Goal: Transaction & Acquisition: Subscribe to service/newsletter

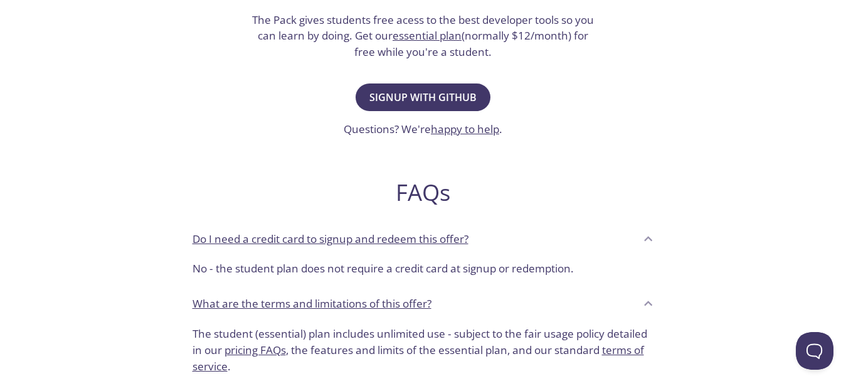
scroll to position [314, 0]
click at [433, 36] on link "essential plan" at bounding box center [427, 36] width 69 height 14
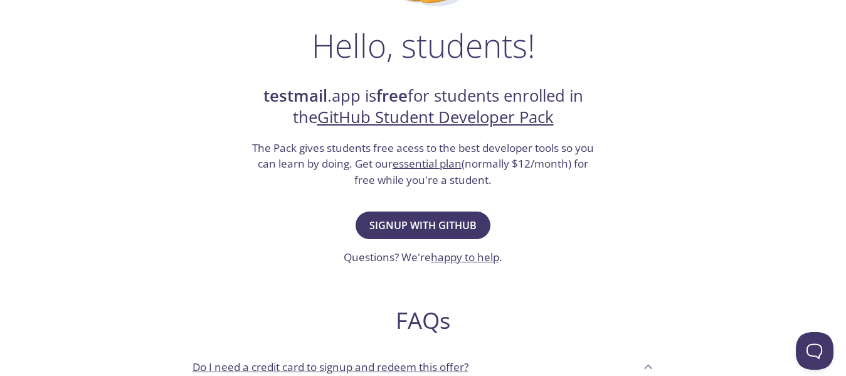
scroll to position [183, 0]
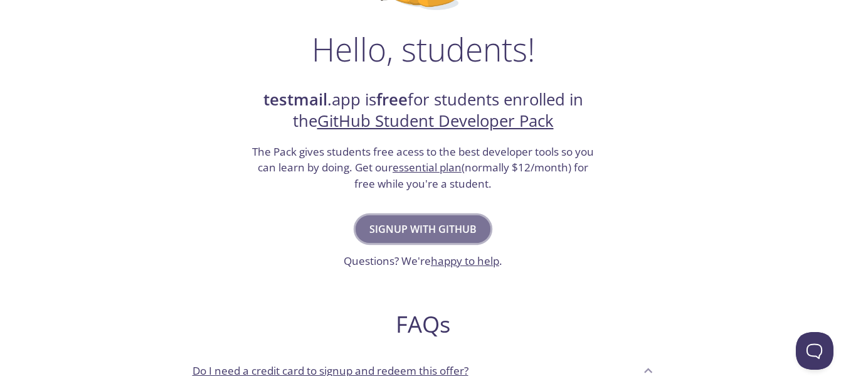
click at [418, 228] on span "Signup with GitHub" at bounding box center [422, 229] width 107 height 18
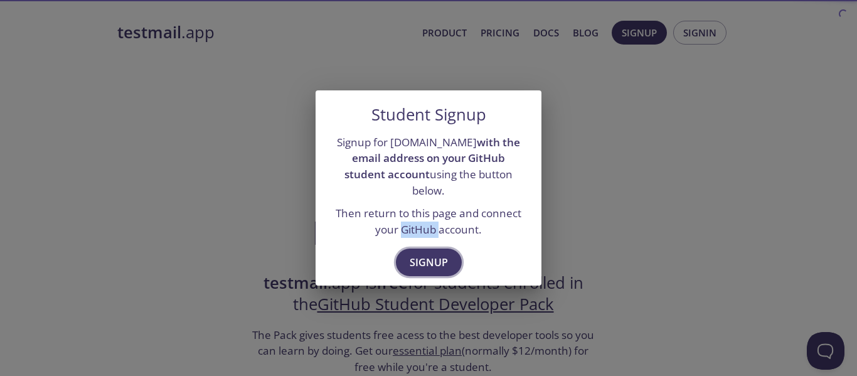
click at [420, 248] on button "Signup" at bounding box center [429, 262] width 66 height 28
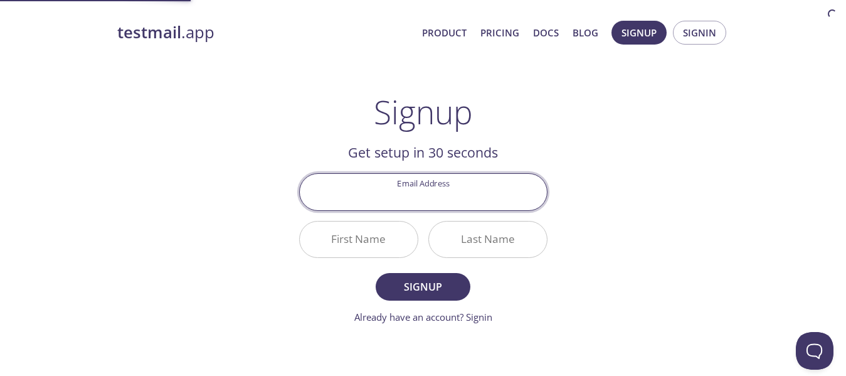
click at [470, 197] on input "Email Address" at bounding box center [423, 192] width 247 height 36
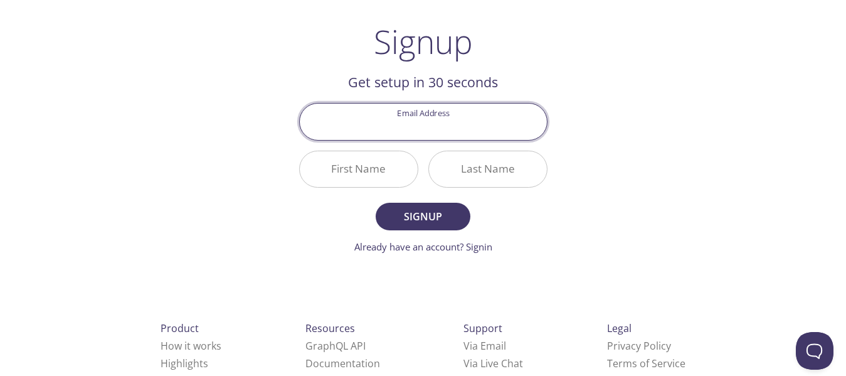
scroll to position [72, 0]
click at [445, 132] on input "Email Address" at bounding box center [423, 120] width 247 height 36
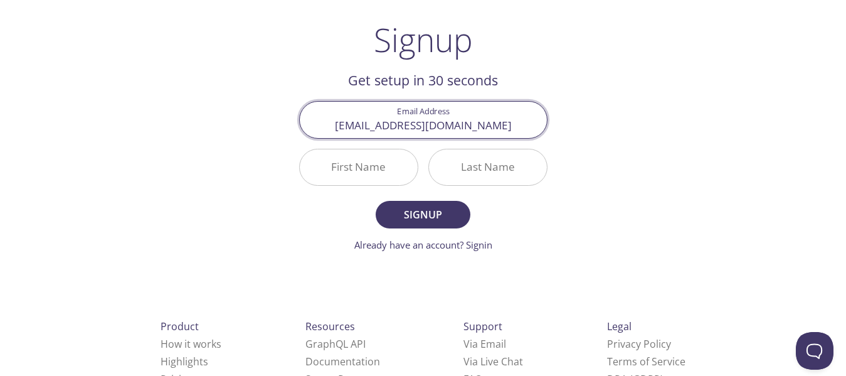
type input "mouad2070@hotmail.com"
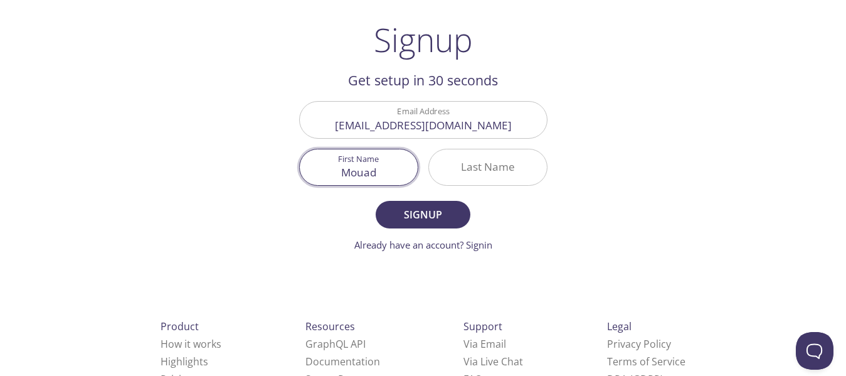
type input "Mouad"
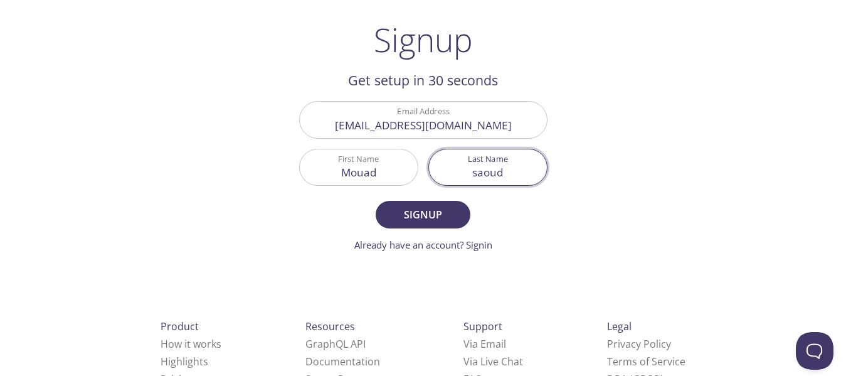
type input "saoud"
click at [376, 201] on button "Signup" at bounding box center [423, 215] width 94 height 28
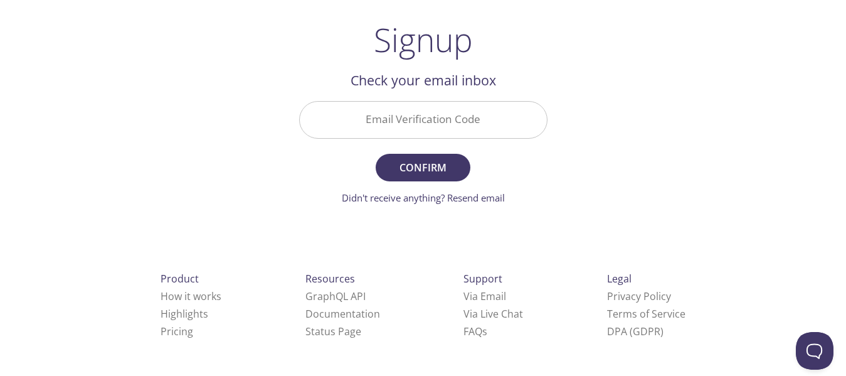
scroll to position [71, 0]
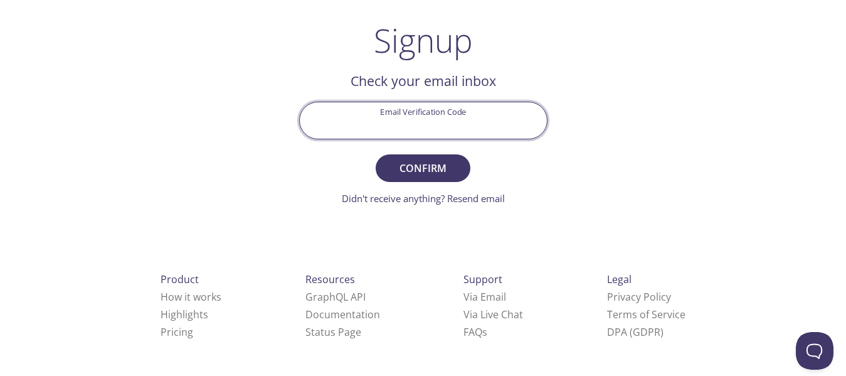
click at [416, 109] on input "Email Verification Code" at bounding box center [423, 120] width 247 height 36
paste input "C3JCEPP"
type input "C3JCEPP"
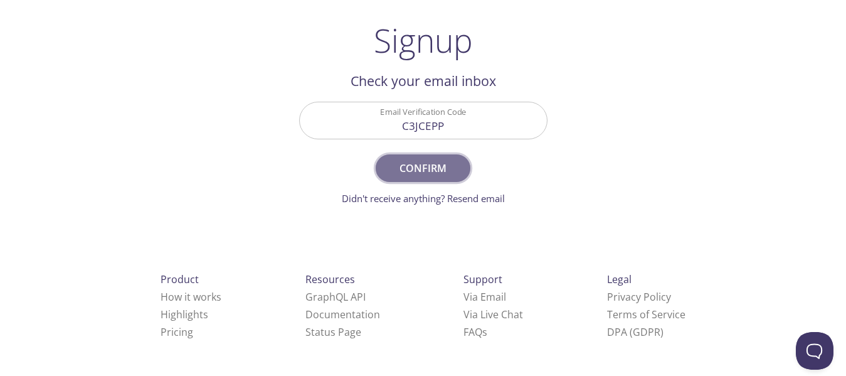
click at [441, 166] on span "Confirm" at bounding box center [422, 168] width 66 height 18
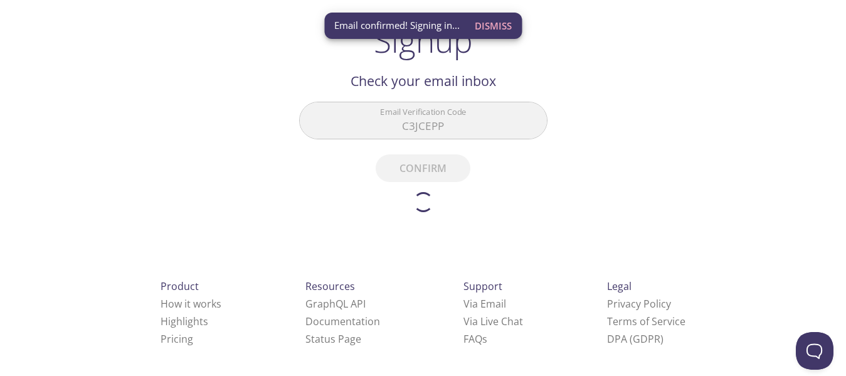
scroll to position [38, 0]
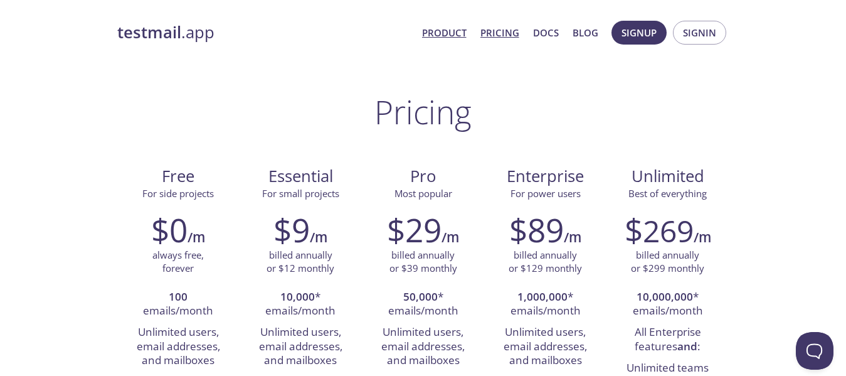
click at [440, 27] on link "Product" at bounding box center [444, 32] width 45 height 16
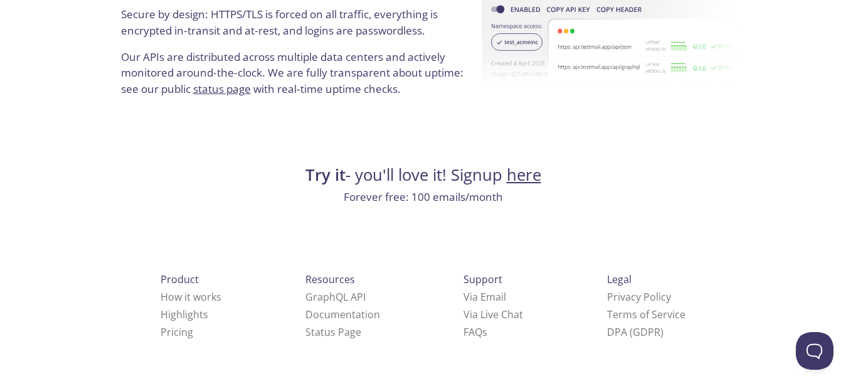
scroll to position [2330, 0]
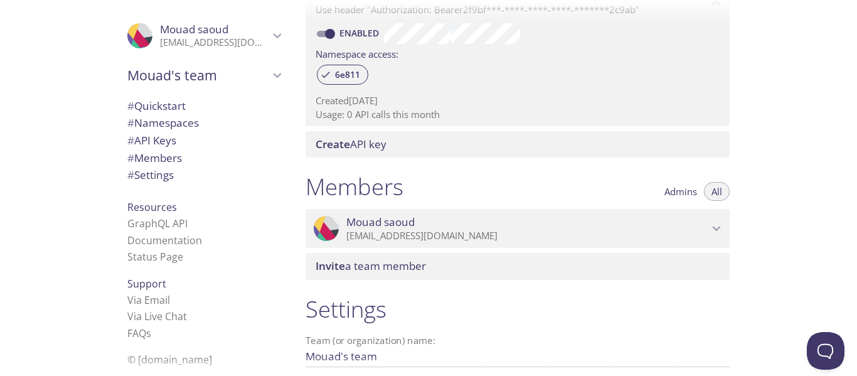
scroll to position [393, 0]
click at [668, 225] on span "Mouad saoud" at bounding box center [527, 221] width 362 height 14
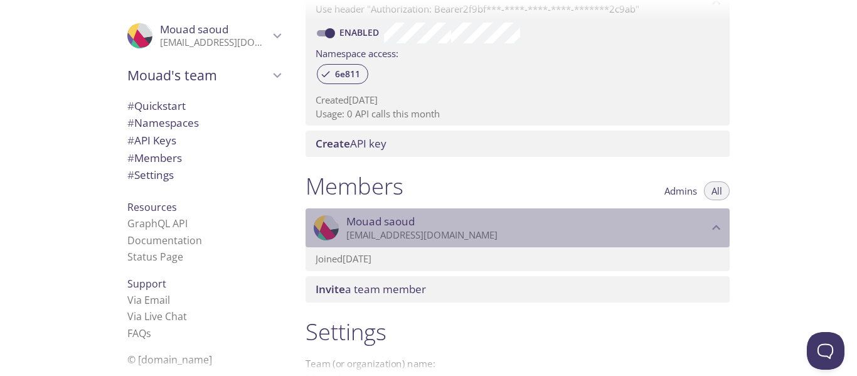
click at [668, 225] on span "Mouad saoud" at bounding box center [527, 221] width 362 height 14
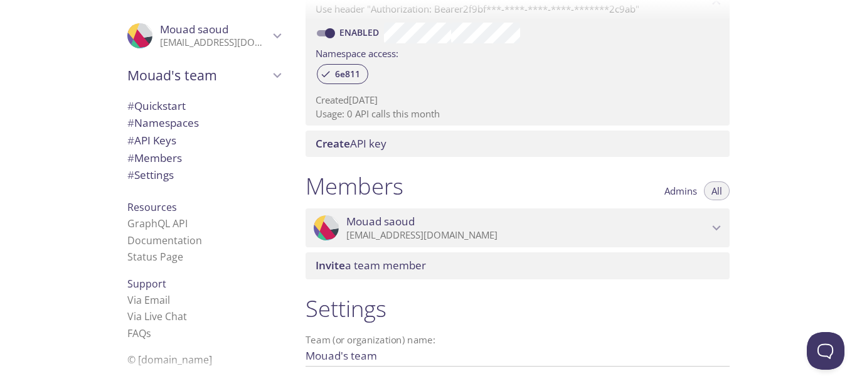
scroll to position [516, 0]
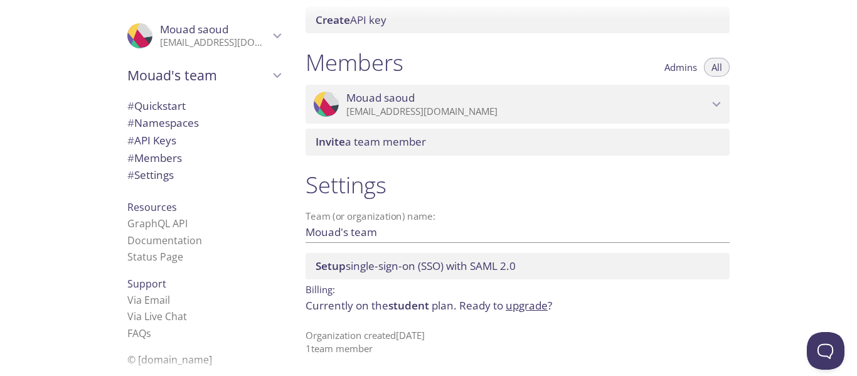
click at [301, 114] on div "Members Admins All .cls-1 { fill: #6d5ca8; } .cls-2 { fill: #3fc191; } .cls-3 {…" at bounding box center [517, 102] width 444 height 122
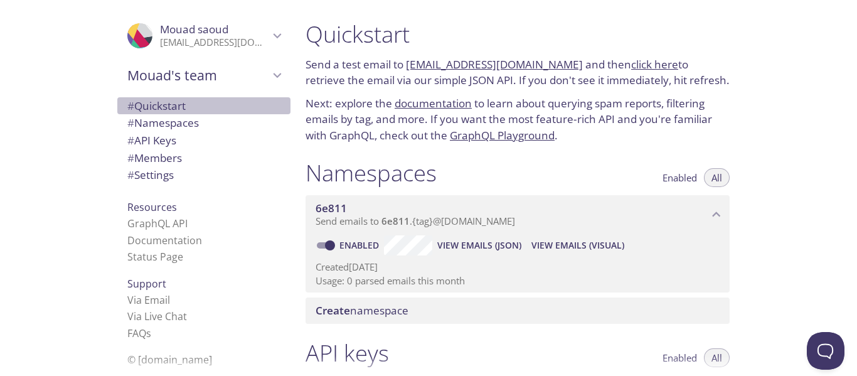
click at [216, 110] on span "# Quickstart" at bounding box center [203, 106] width 153 height 16
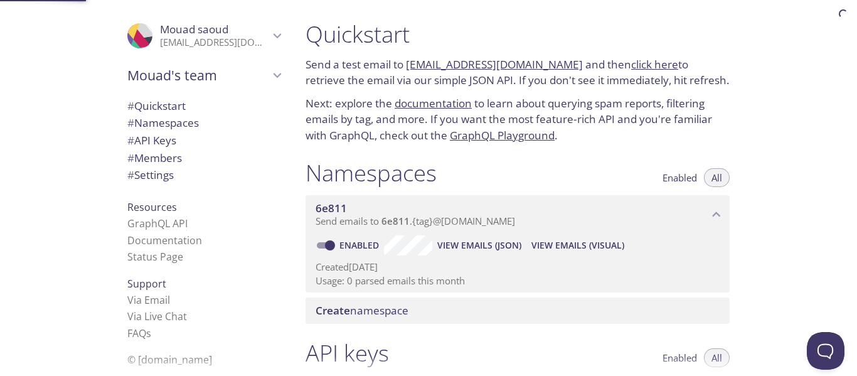
scroll to position [20, 0]
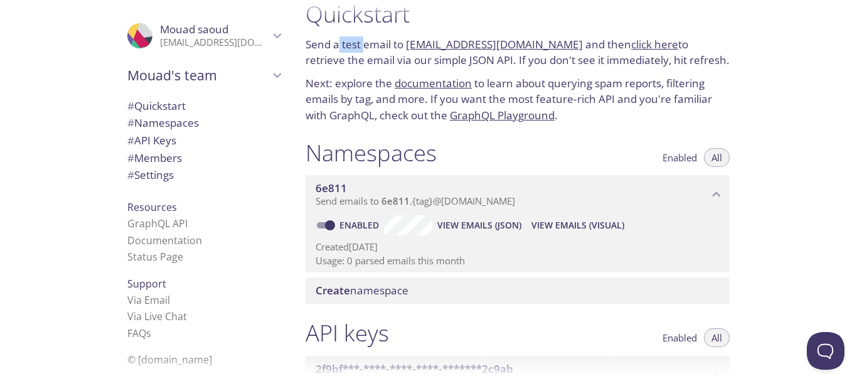
drag, startPoint x: 340, startPoint y: 47, endPoint x: 374, endPoint y: 46, distance: 34.5
click at [374, 46] on p "Send a test email to 6e811.test@inbox.testmail.app and then click here to retri…" at bounding box center [517, 52] width 424 height 32
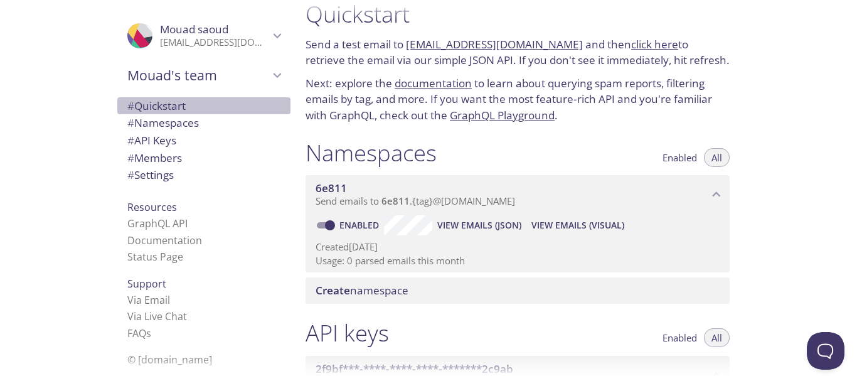
click at [226, 105] on span "# Quickstart" at bounding box center [203, 106] width 153 height 16
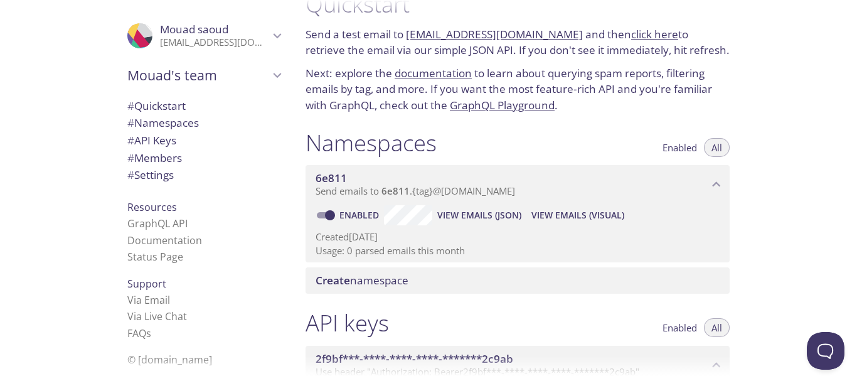
scroll to position [516, 0]
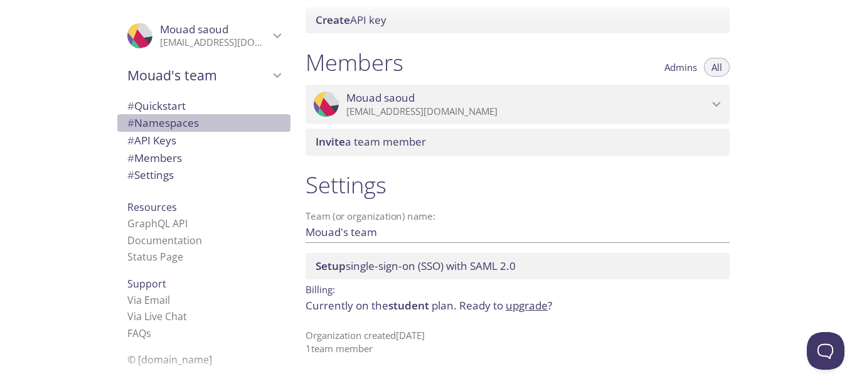
click at [157, 127] on span "# Namespaces" at bounding box center [162, 122] width 71 height 14
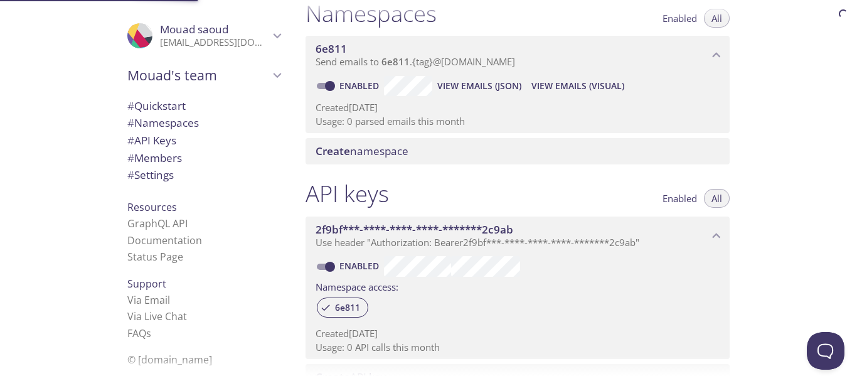
scroll to position [159, 0]
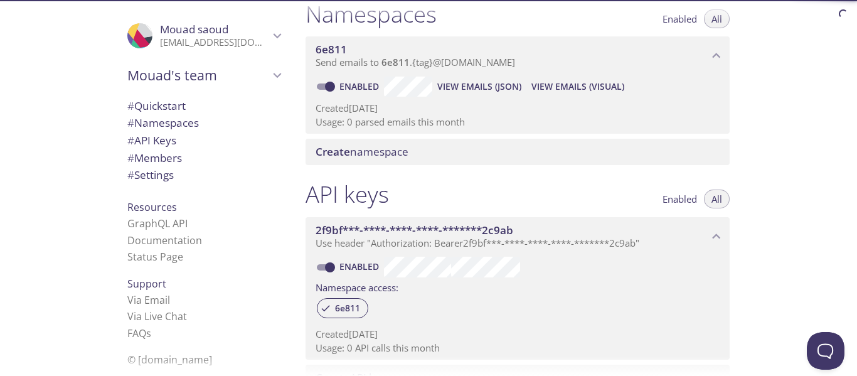
click at [164, 147] on span "# API Keys" at bounding box center [151, 140] width 49 height 14
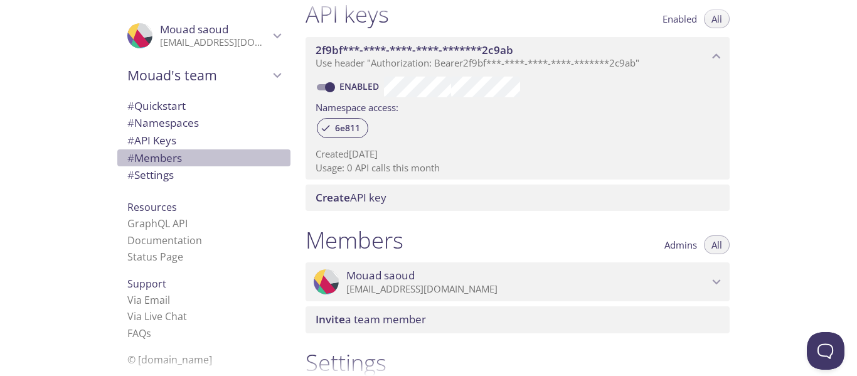
click at [164, 165] on span "# Members" at bounding box center [203, 158] width 153 height 16
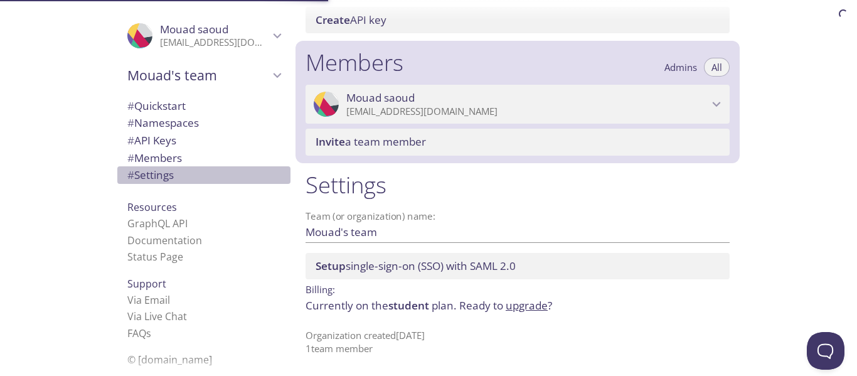
click at [164, 171] on span "# Settings" at bounding box center [150, 174] width 46 height 14
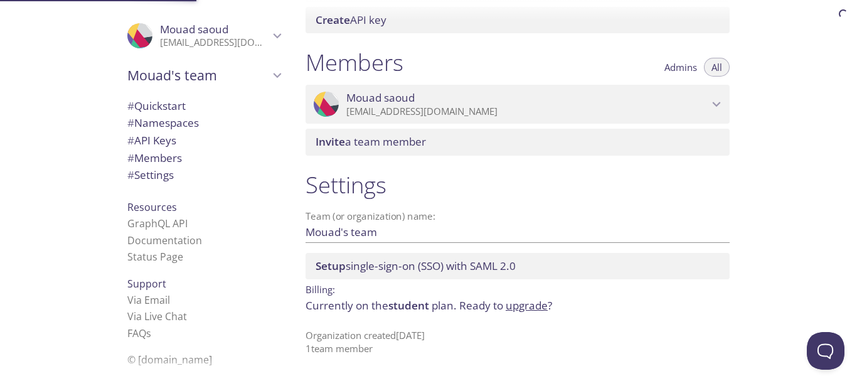
scroll to position [513, 0]
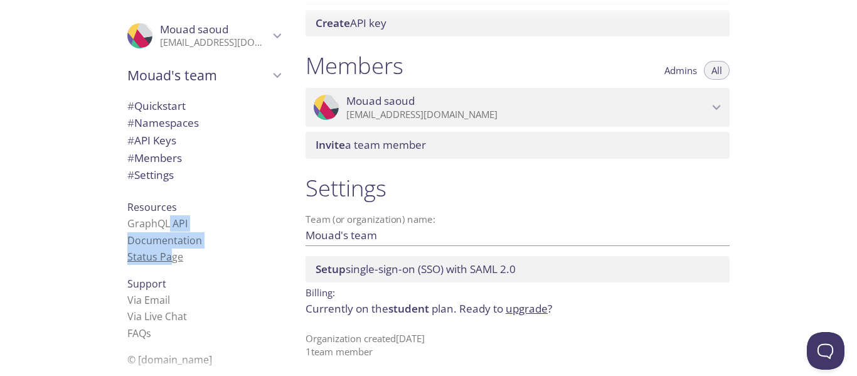
drag, startPoint x: 157, startPoint y: 216, endPoint x: 161, endPoint y: 250, distance: 34.7
click at [161, 250] on ul "GraphQL API Documentation Status Page" at bounding box center [203, 240] width 153 height 50
click at [161, 250] on link "Status Page" at bounding box center [155, 257] width 56 height 14
click at [52, 228] on div ".cls-1 { fill: #6d5ca8; } .cls-2 { fill: #3fc191; } .cls-3 { fill: #3b4752; } .…" at bounding box center [147, 188] width 295 height 376
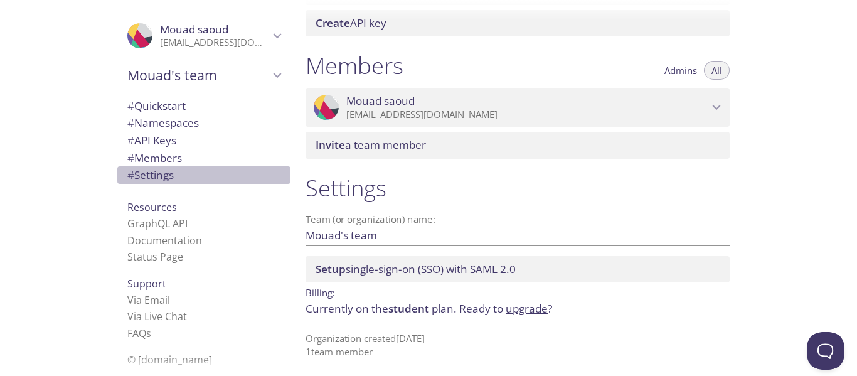
click at [147, 179] on span "# Settings" at bounding box center [150, 174] width 46 height 14
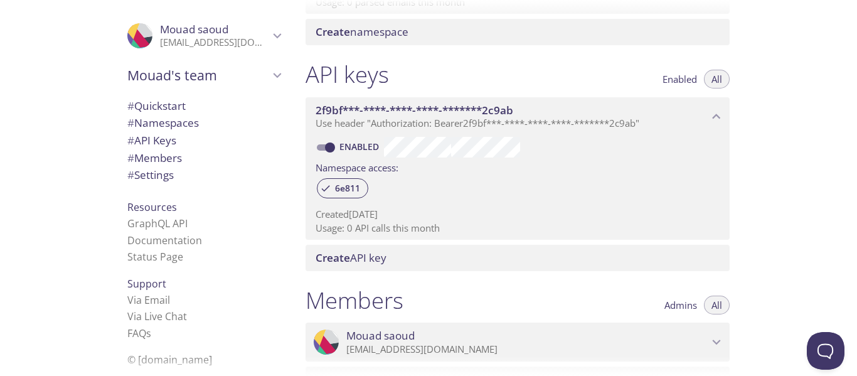
scroll to position [277, 0]
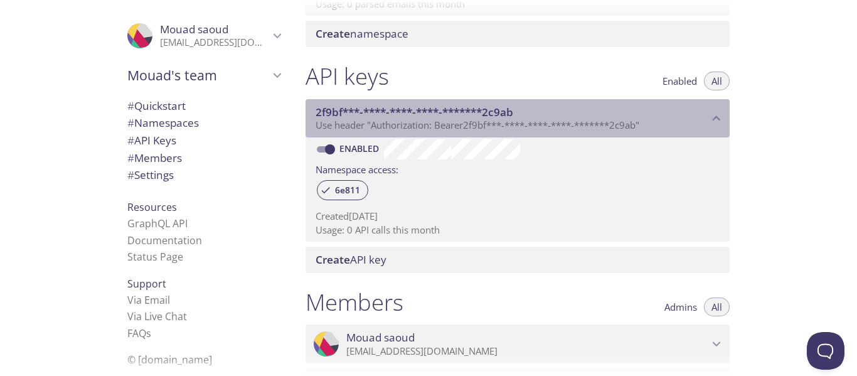
click at [606, 124] on span "Use header "Authorization: Bearer 2f9bf***-****-****-****-*******2c9ab "" at bounding box center [477, 125] width 324 height 13
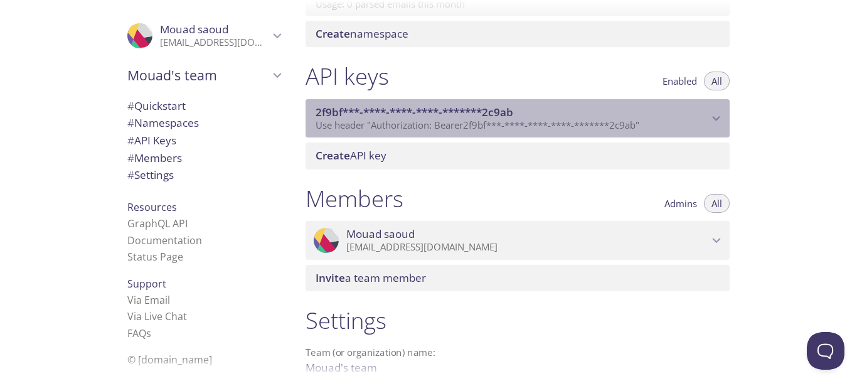
click at [606, 124] on span "Use header "Authorization: Bearer 2f9bf***-****-****-****-*******2c9ab "" at bounding box center [477, 125] width 324 height 13
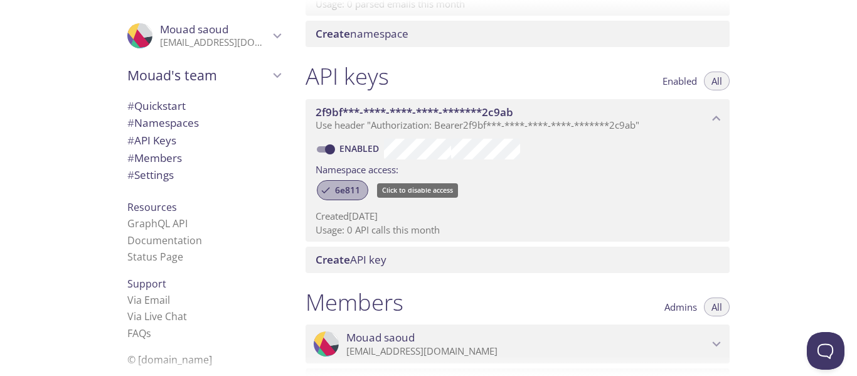
click at [351, 187] on span "6e811" at bounding box center [347, 189] width 40 height 11
click at [340, 191] on span "6e811" at bounding box center [347, 189] width 40 height 11
click at [521, 92] on div "API keys Enabled All" at bounding box center [517, 77] width 424 height 31
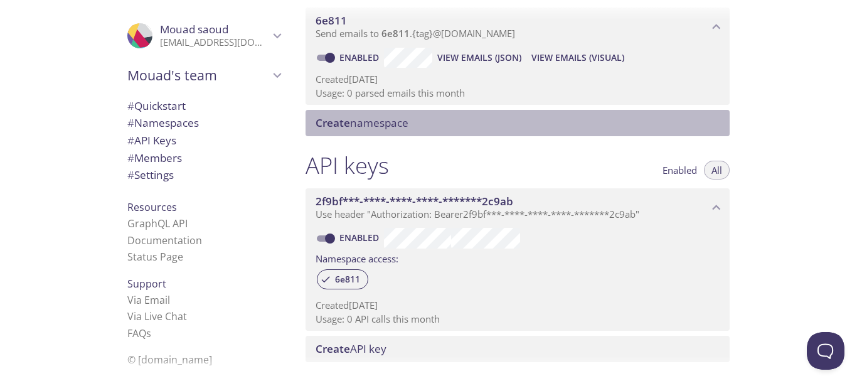
click at [482, 117] on span "Create namespace" at bounding box center [519, 123] width 409 height 14
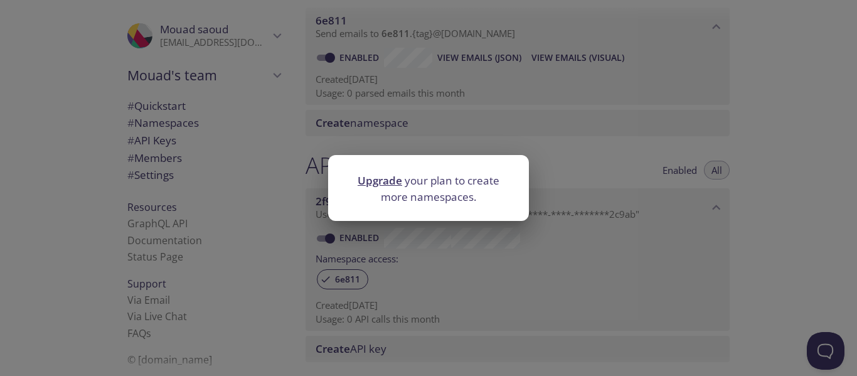
click at [477, 130] on div "Upgrade your plan to create more namespaces." at bounding box center [428, 188] width 857 height 376
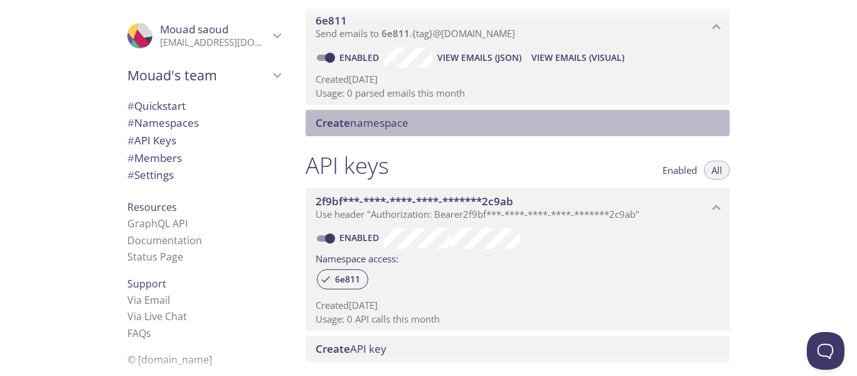
click at [477, 130] on div "Create namespace" at bounding box center [517, 123] width 424 height 26
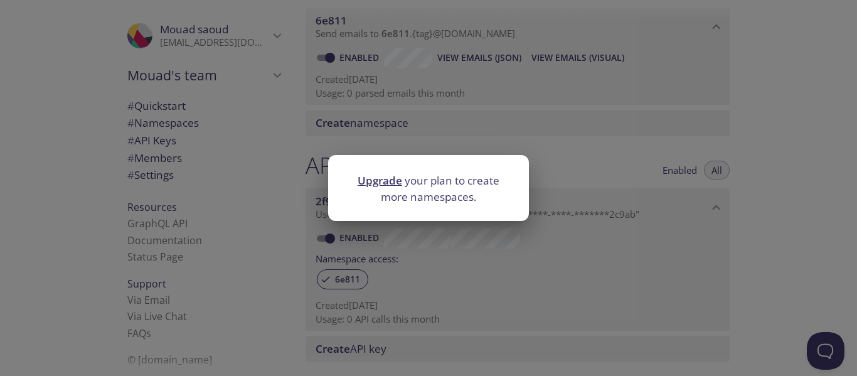
click at [477, 130] on div "Upgrade your plan to create more namespaces." at bounding box center [428, 188] width 857 height 376
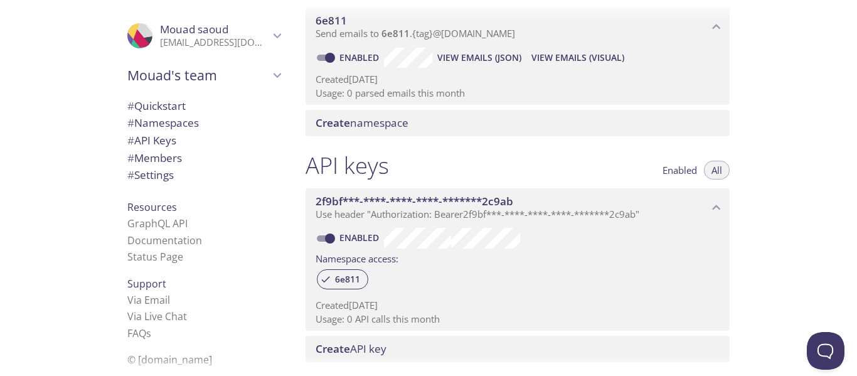
click at [534, 58] on span "View Emails (Visual)" at bounding box center [577, 57] width 93 height 15
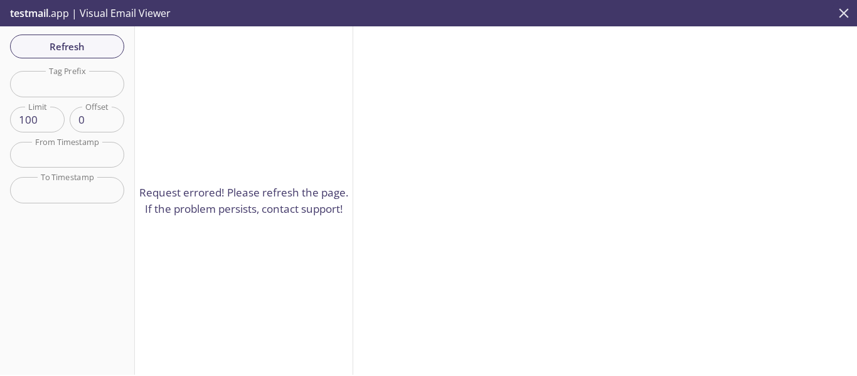
click at [845, 11] on icon "close" at bounding box center [843, 12] width 9 height 9
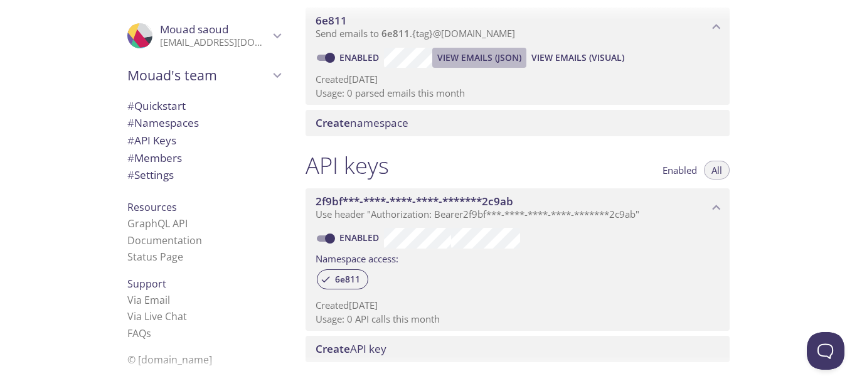
click at [480, 58] on span "View Emails (JSON)" at bounding box center [479, 57] width 84 height 15
click at [405, 78] on p "Created 28 Sep 2025" at bounding box center [517, 79] width 404 height 13
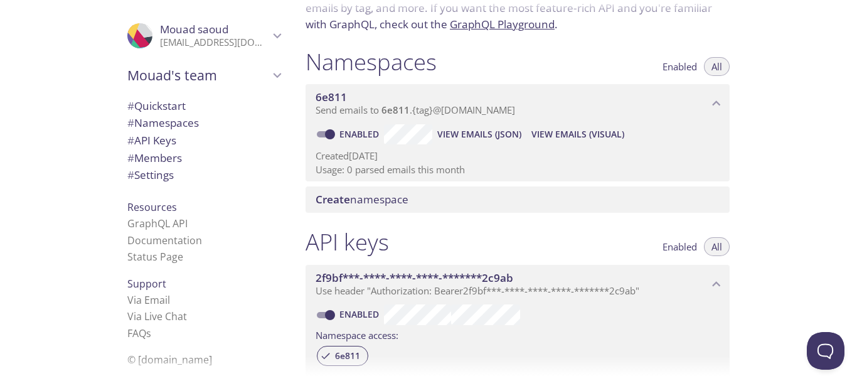
scroll to position [29, 0]
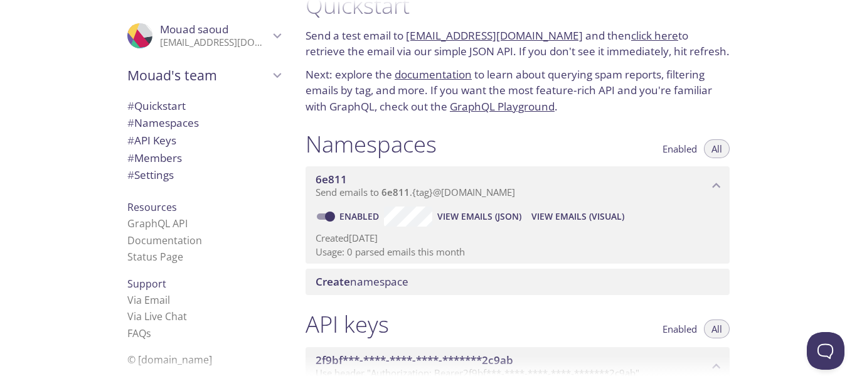
click at [519, 108] on link "GraphQL Playground" at bounding box center [502, 106] width 105 height 14
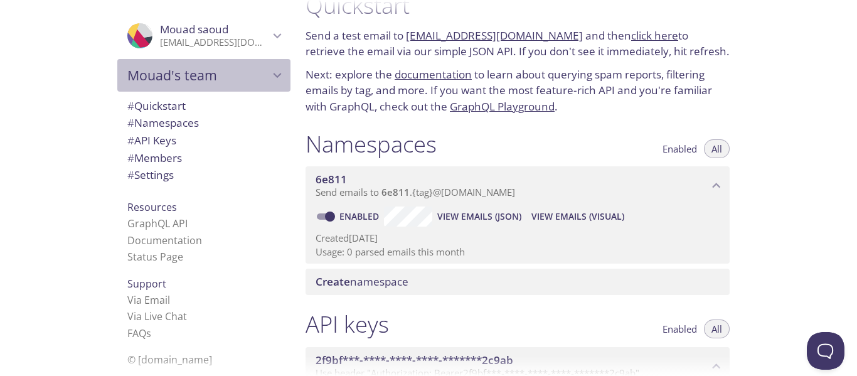
click at [216, 89] on div "Mouad's team" at bounding box center [203, 75] width 173 height 33
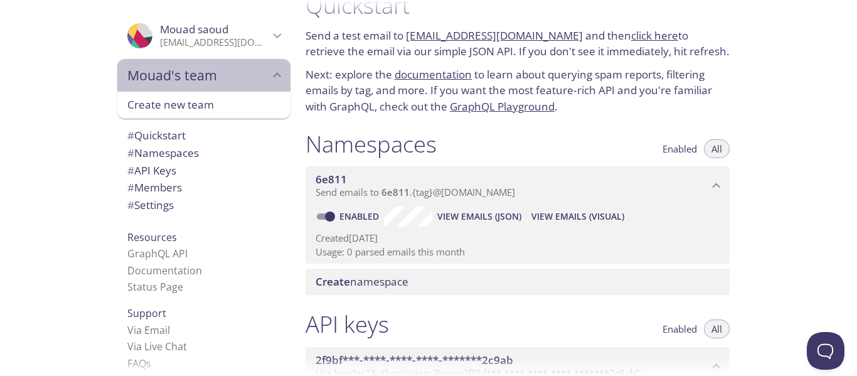
click at [216, 89] on div "Mouad's team" at bounding box center [203, 75] width 173 height 33
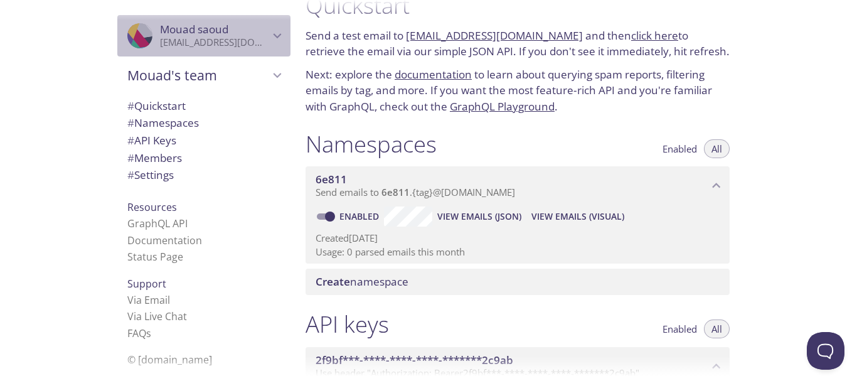
click at [218, 49] on div ".cls-1 { fill: #6d5ca8; } .cls-2 { fill: #3fc191; } .cls-3 { fill: #3b4752; } .…" at bounding box center [203, 35] width 173 height 41
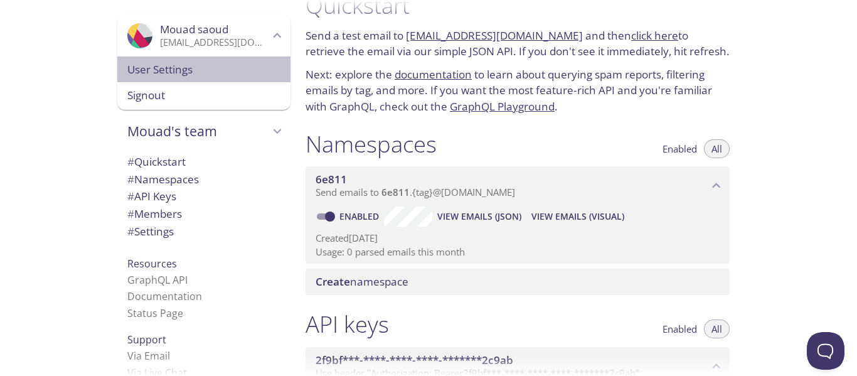
click at [196, 69] on span "User Settings" at bounding box center [203, 69] width 153 height 16
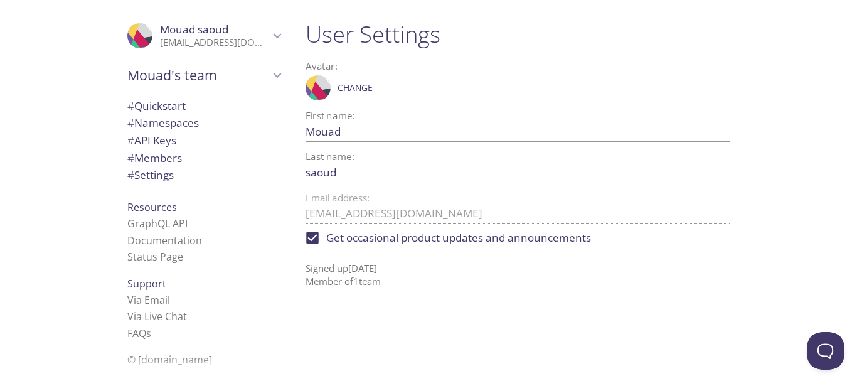
click at [246, 66] on span "Mouad's team" at bounding box center [198, 75] width 142 height 18
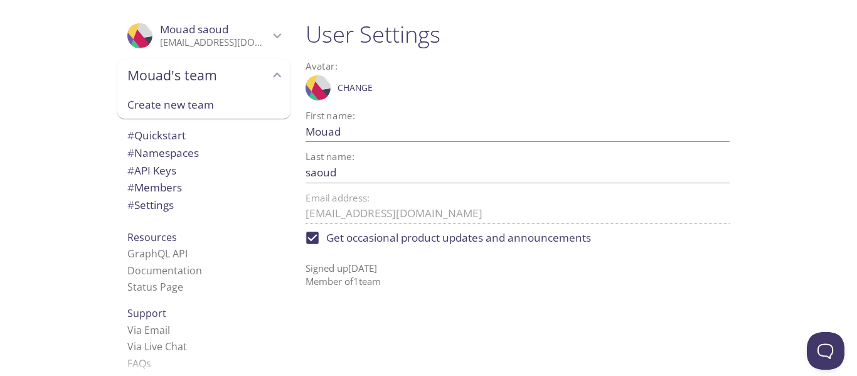
click at [201, 145] on span "# Namespaces" at bounding box center [203, 153] width 153 height 16
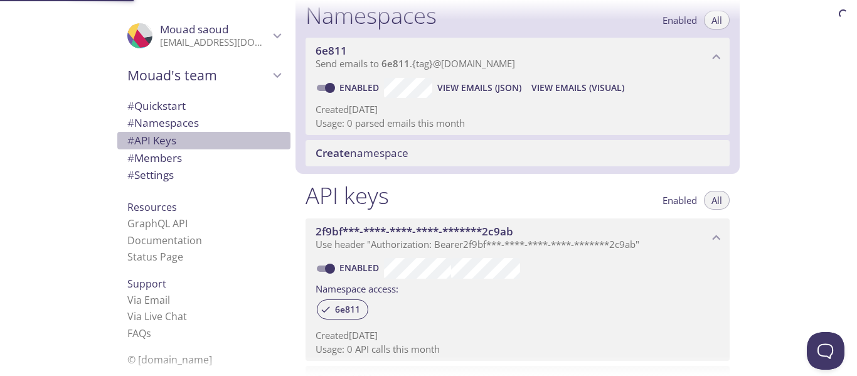
click at [195, 141] on span "# API Keys" at bounding box center [203, 140] width 153 height 16
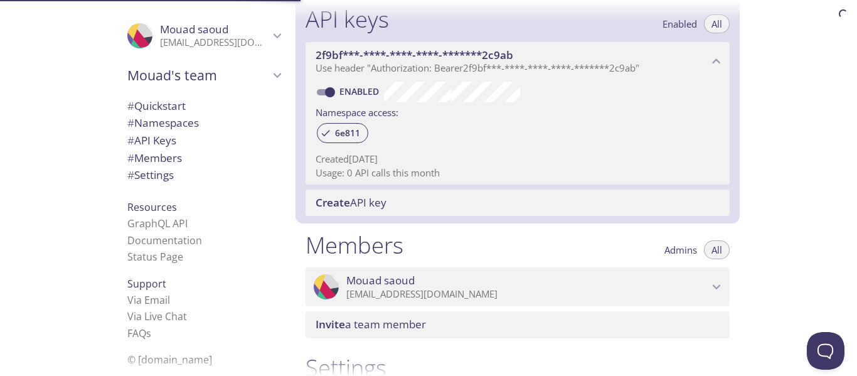
scroll to position [339, 0]
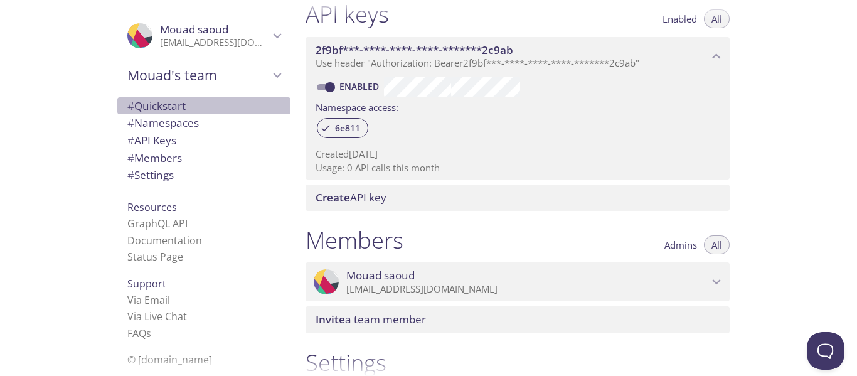
click at [167, 103] on span "# Quickstart" at bounding box center [156, 105] width 58 height 14
